Goal: Communication & Community: Answer question/provide support

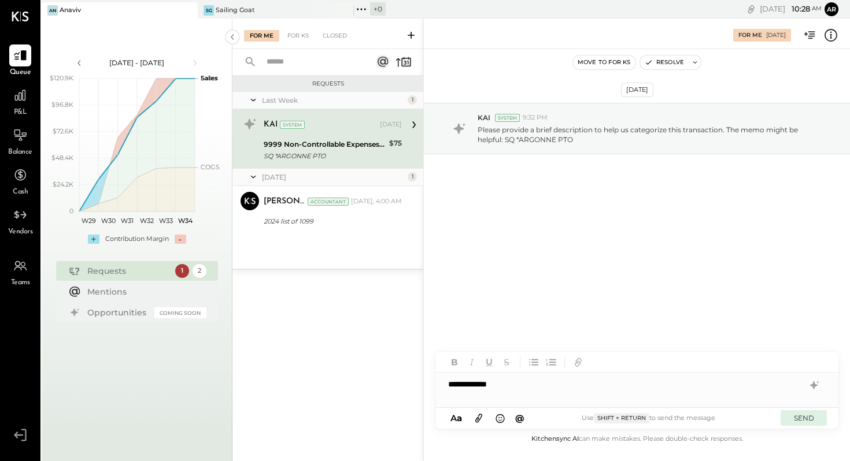
click at [799, 416] on button "SEND" at bounding box center [804, 419] width 46 height 16
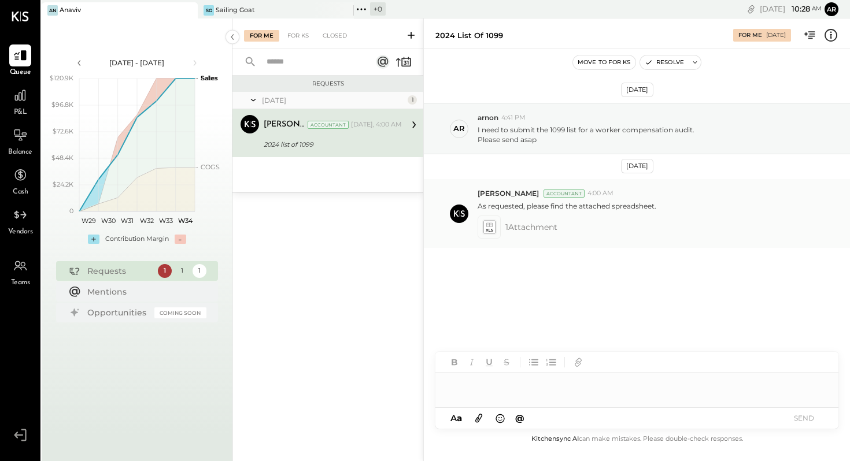
click at [493, 230] on icon at bounding box center [489, 226] width 12 height 13
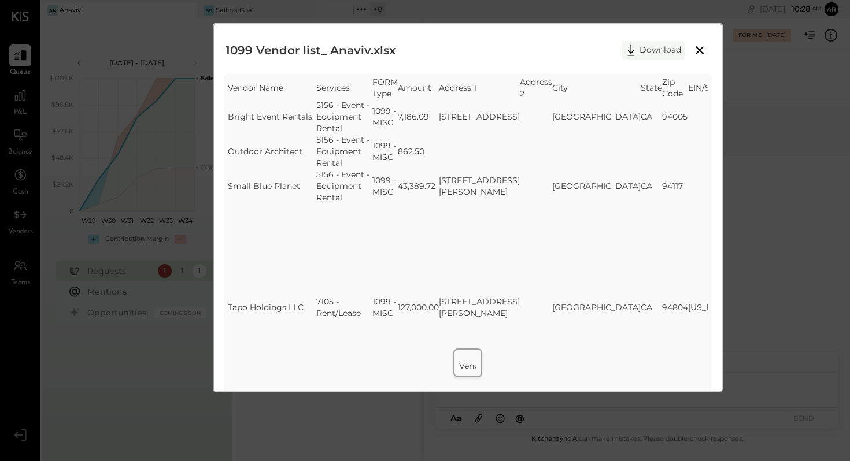
click at [662, 49] on button "Download" at bounding box center [653, 50] width 62 height 19
click at [632, 12] on div "1099 Vendor list_ Anaviv.xlsx Download SheetJS Table Export Vendor Name Service…" at bounding box center [425, 230] width 850 height 461
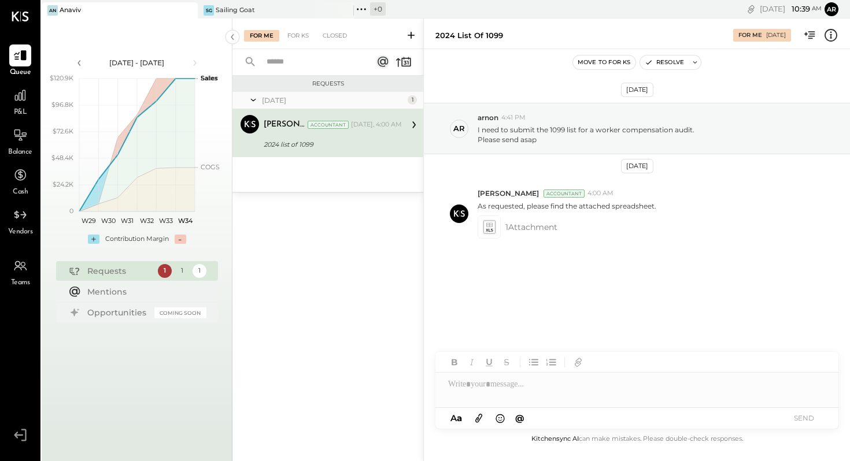
click at [535, 382] on div at bounding box center [636, 384] width 403 height 23
click at [479, 421] on icon at bounding box center [478, 419] width 7 height 9
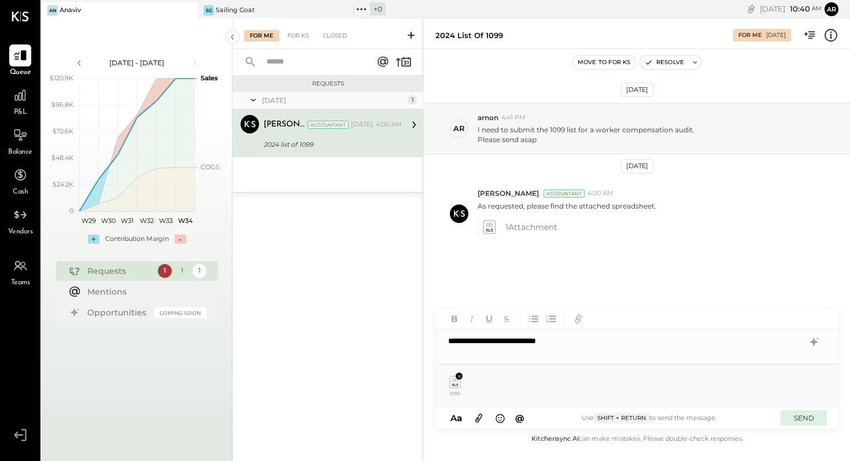
click at [800, 417] on button "SEND" at bounding box center [804, 419] width 46 height 16
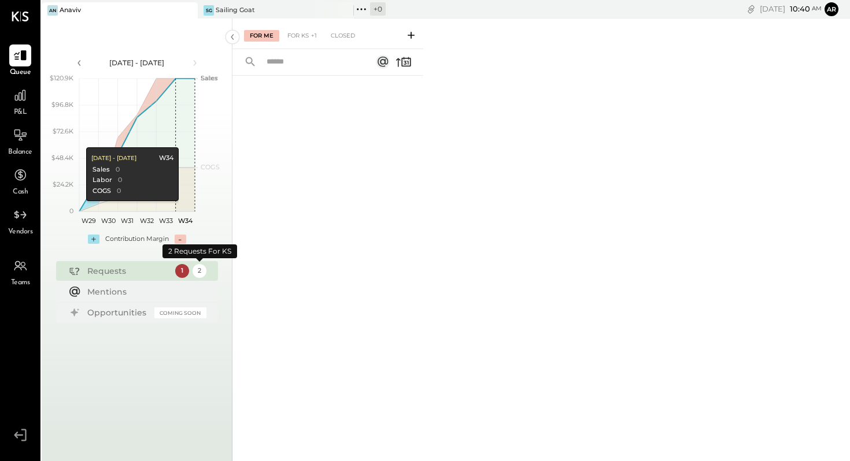
click at [199, 274] on div "2" at bounding box center [200, 271] width 14 height 14
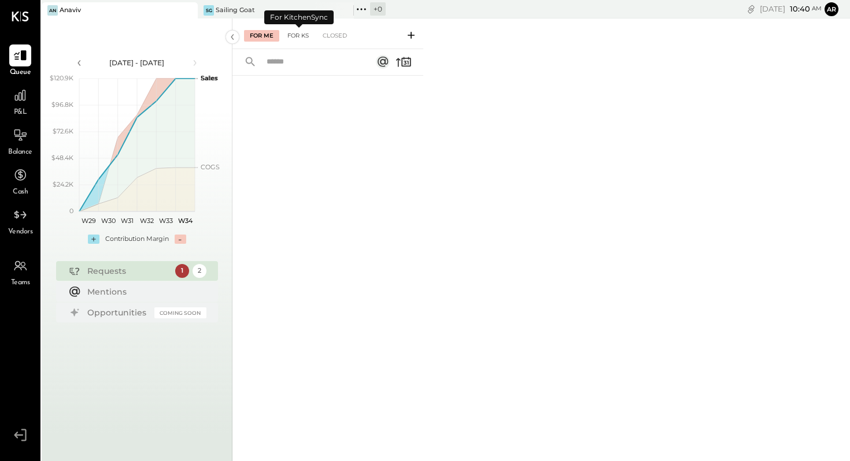
click at [298, 32] on div "For KS" at bounding box center [298, 36] width 33 height 12
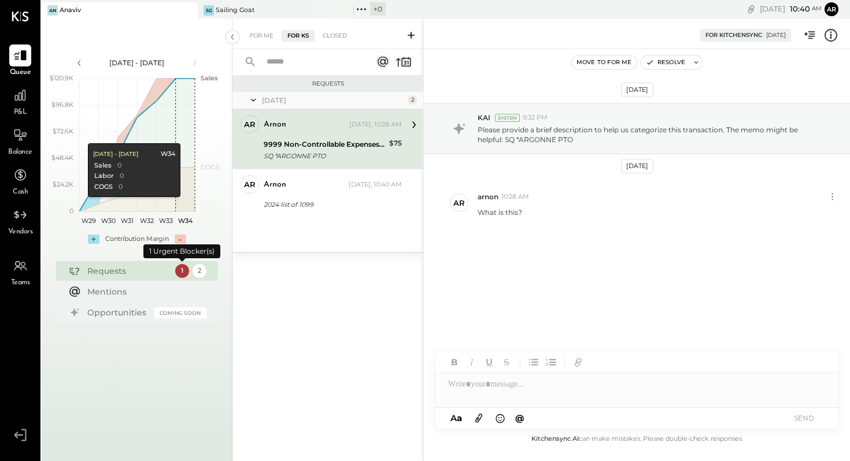
click at [180, 273] on div "1" at bounding box center [182, 271] width 14 height 14
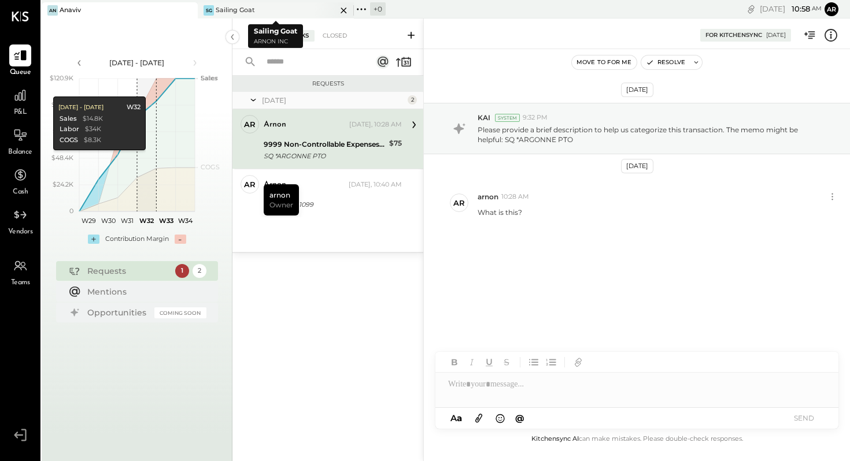
click at [271, 6] on div "SG Sailing Goat" at bounding box center [267, 10] width 139 height 10
